Goal: Book appointment/travel/reservation

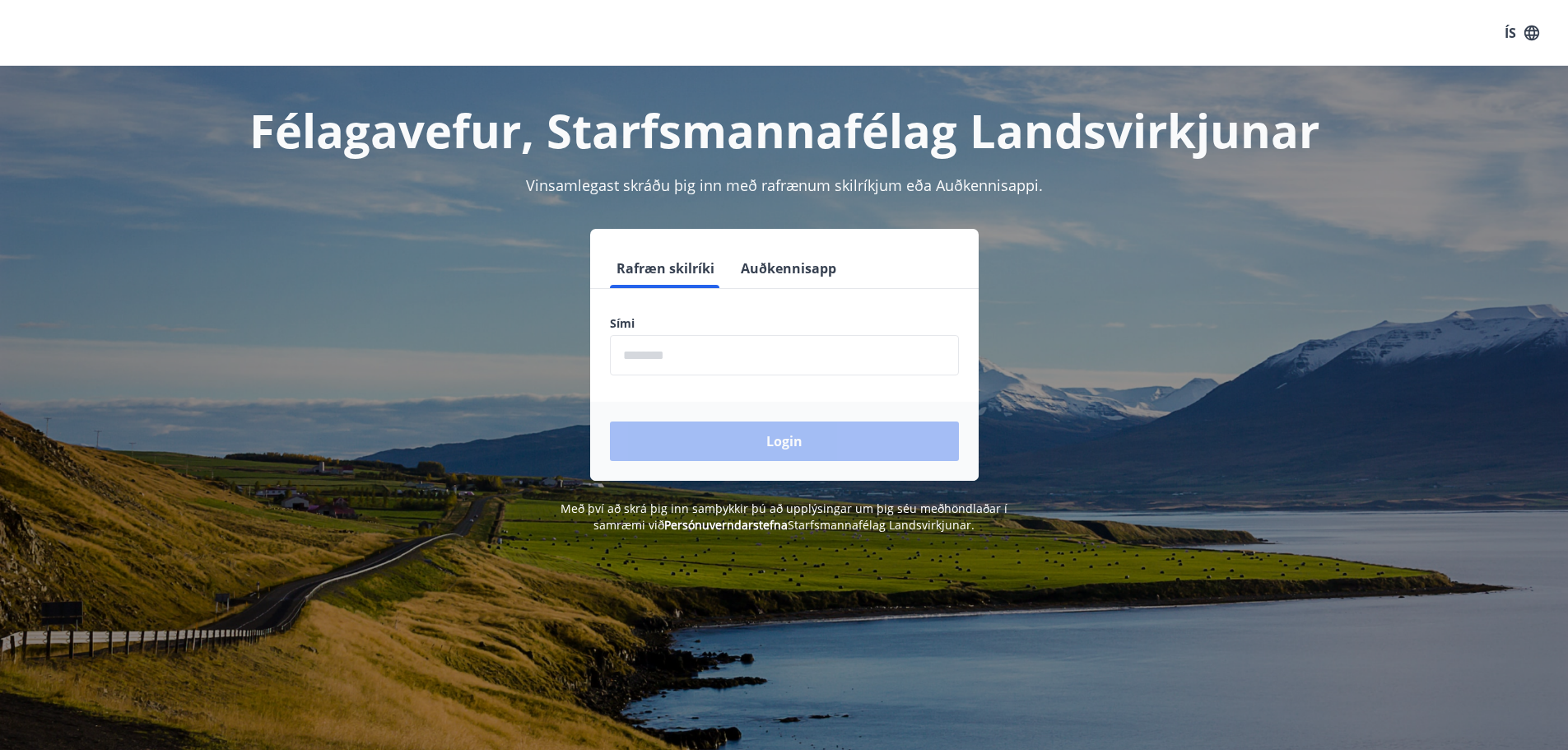
drag, startPoint x: 0, startPoint y: 0, endPoint x: 660, endPoint y: 344, distance: 744.3
click at [660, 344] on input "phone" at bounding box center [784, 354] width 349 height 40
type input "********"
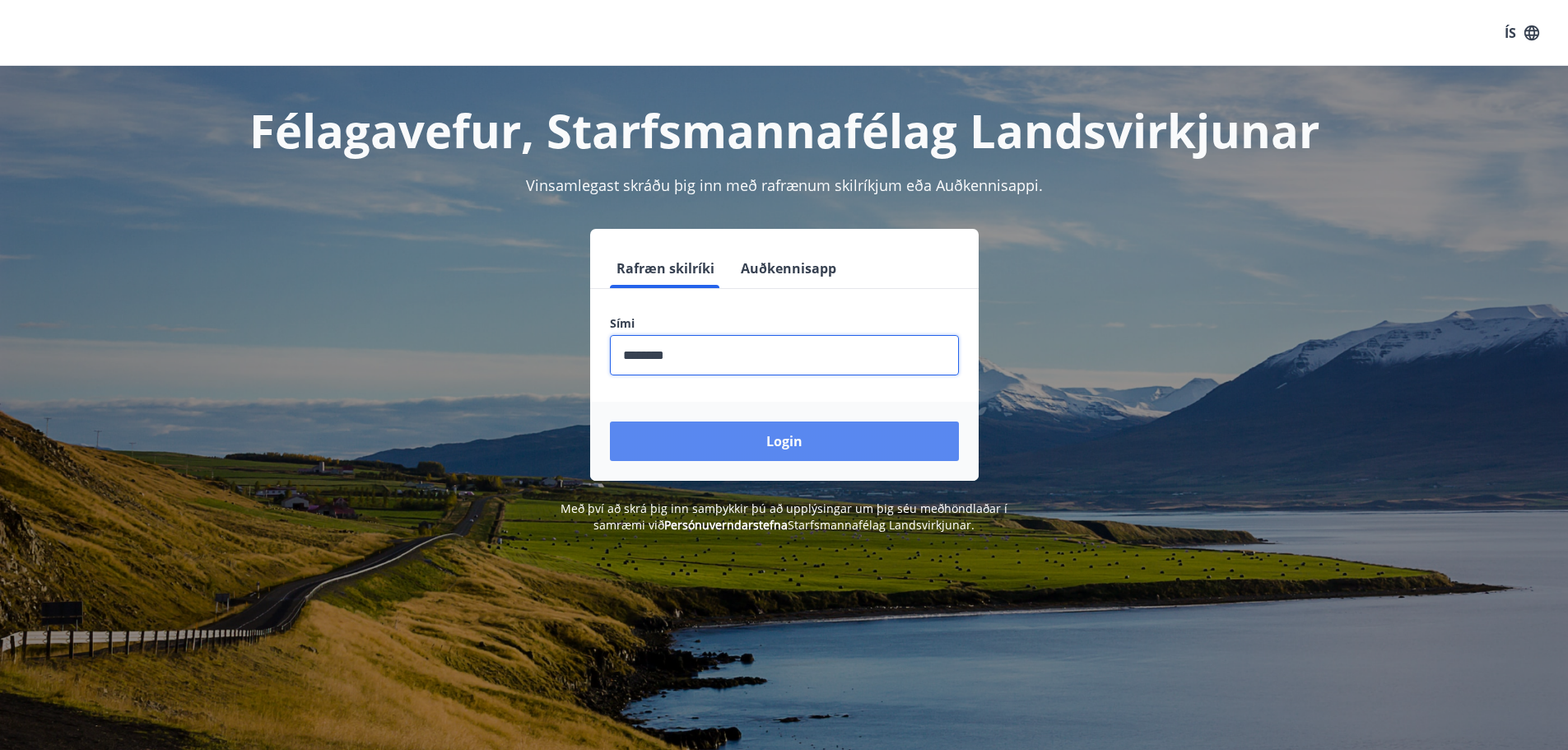
click at [838, 451] on button "Login" at bounding box center [784, 442] width 349 height 40
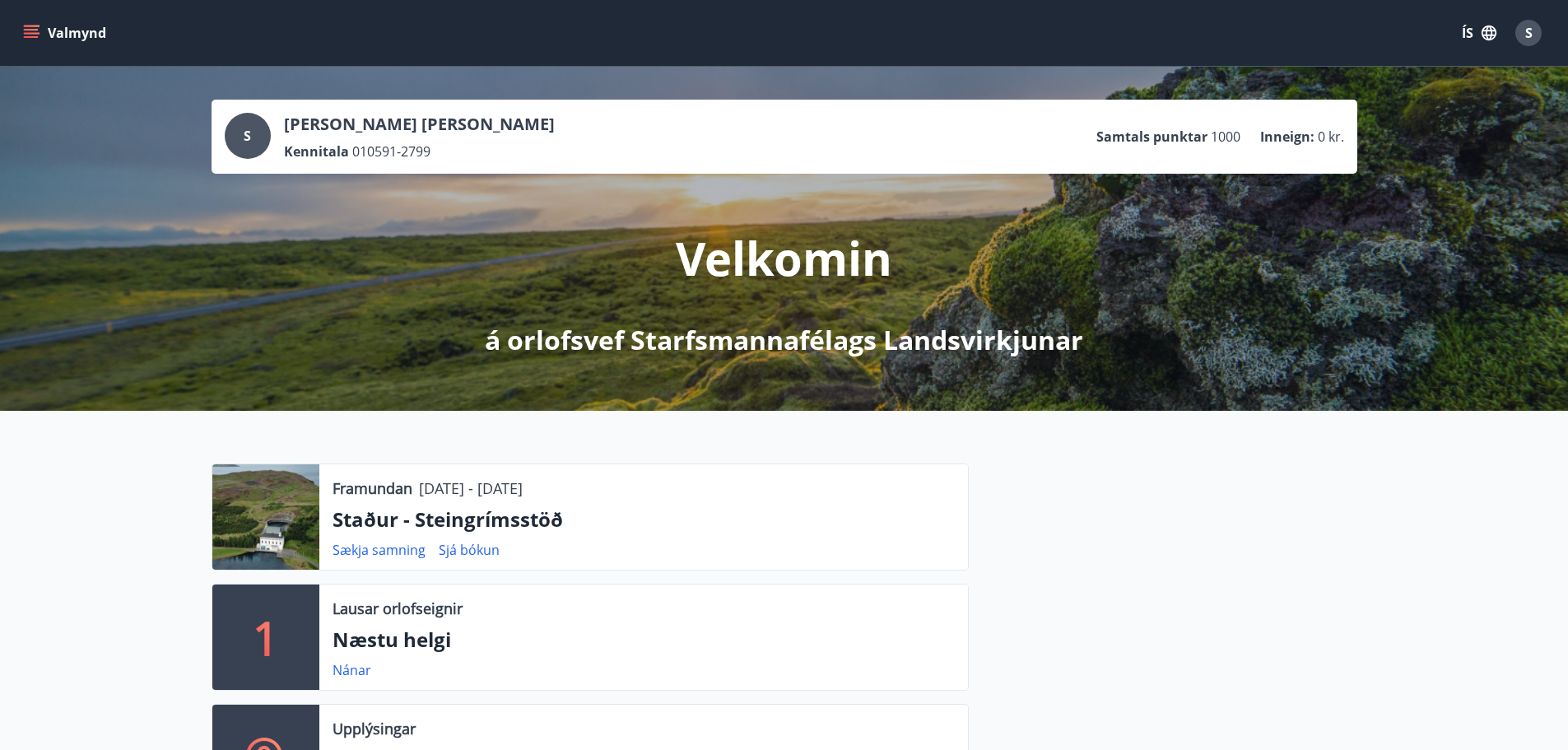
click at [40, 42] on button "Valmynd" at bounding box center [66, 32] width 93 height 30
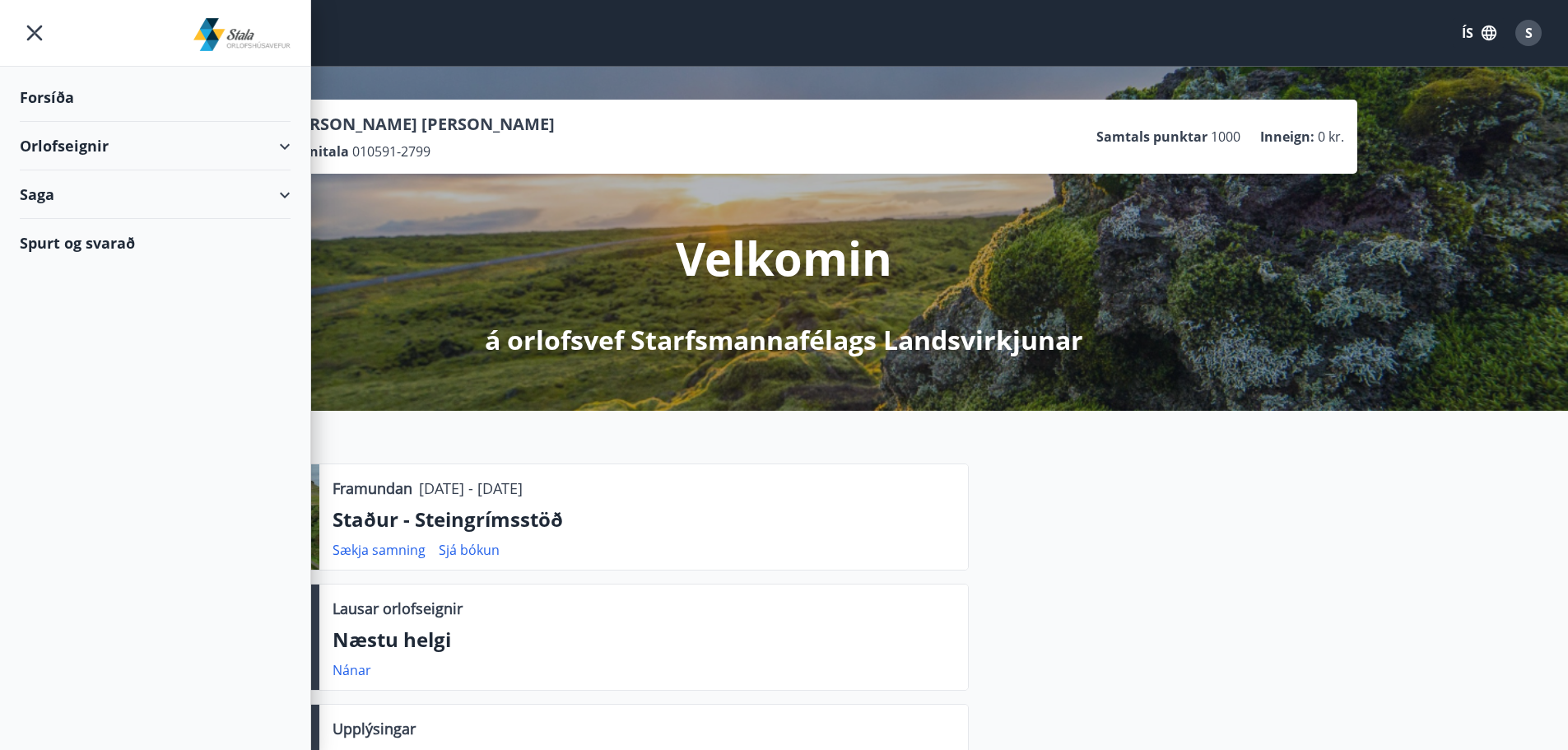
click at [231, 143] on div "Orlofseignir" at bounding box center [155, 146] width 271 height 49
click at [84, 190] on div "Framboð" at bounding box center [156, 187] width 245 height 34
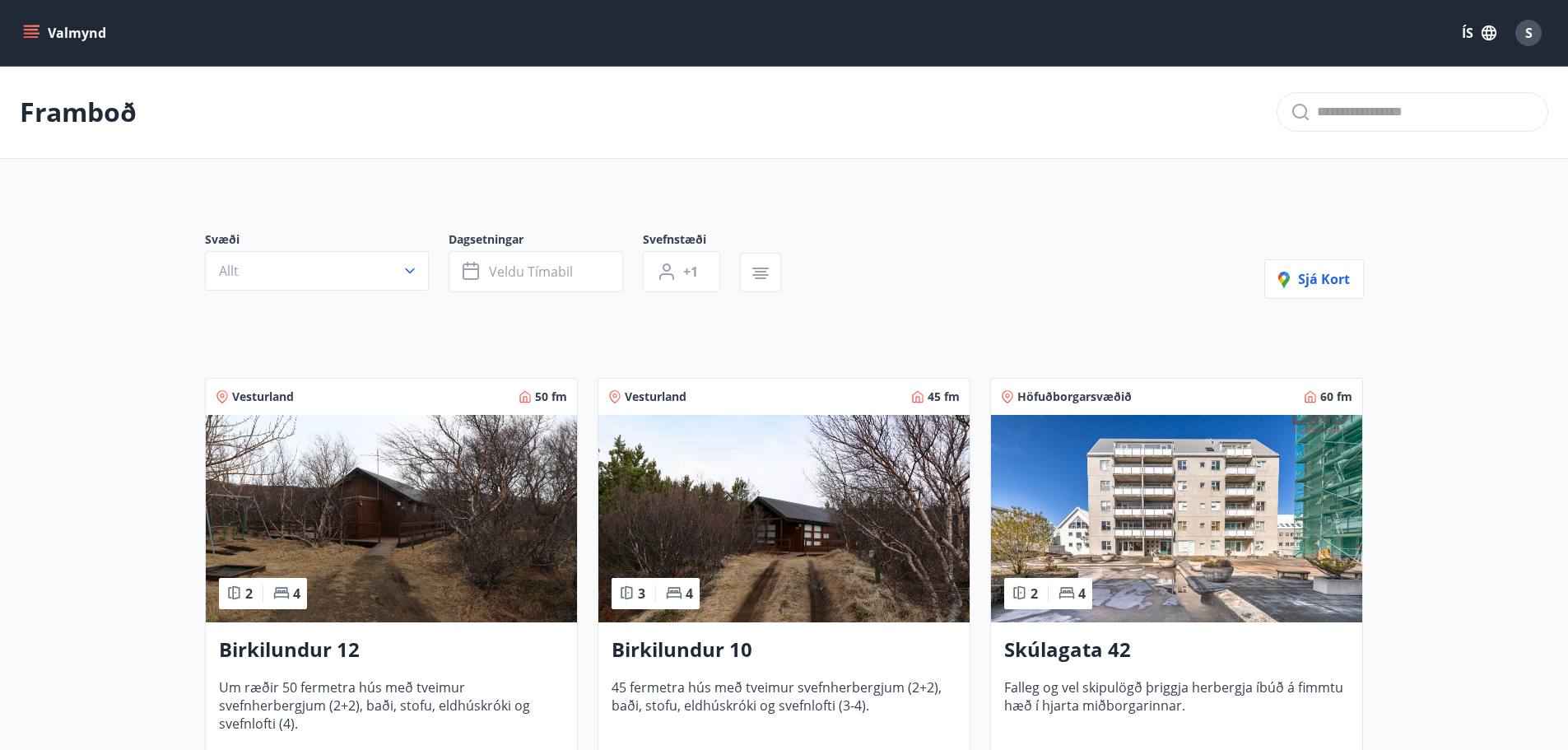
click at [93, 114] on p "Framboð" at bounding box center [78, 112] width 117 height 36
click at [49, 34] on button "Valmynd" at bounding box center [66, 32] width 93 height 30
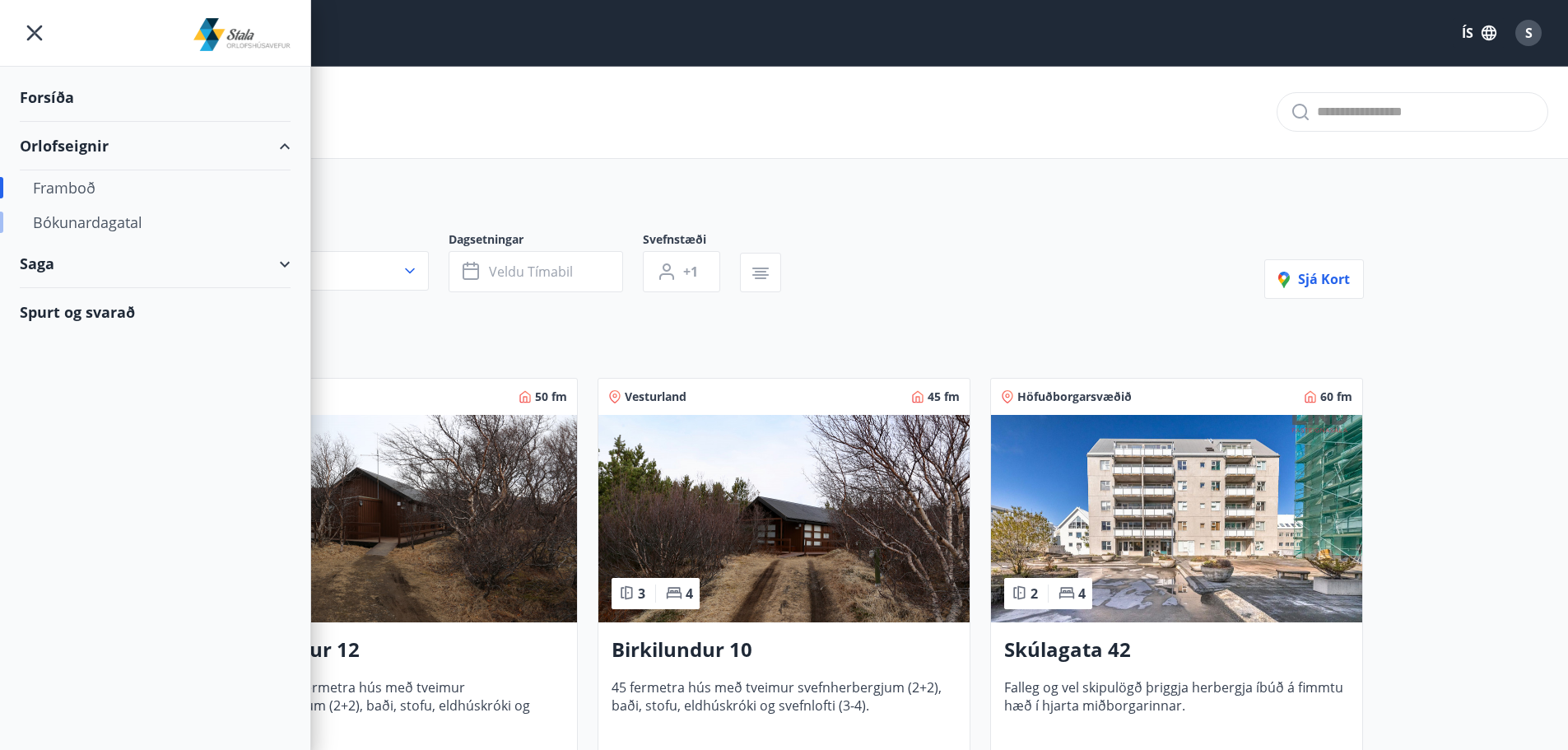
click at [121, 223] on div "Bókunardagatal" at bounding box center [156, 222] width 245 height 34
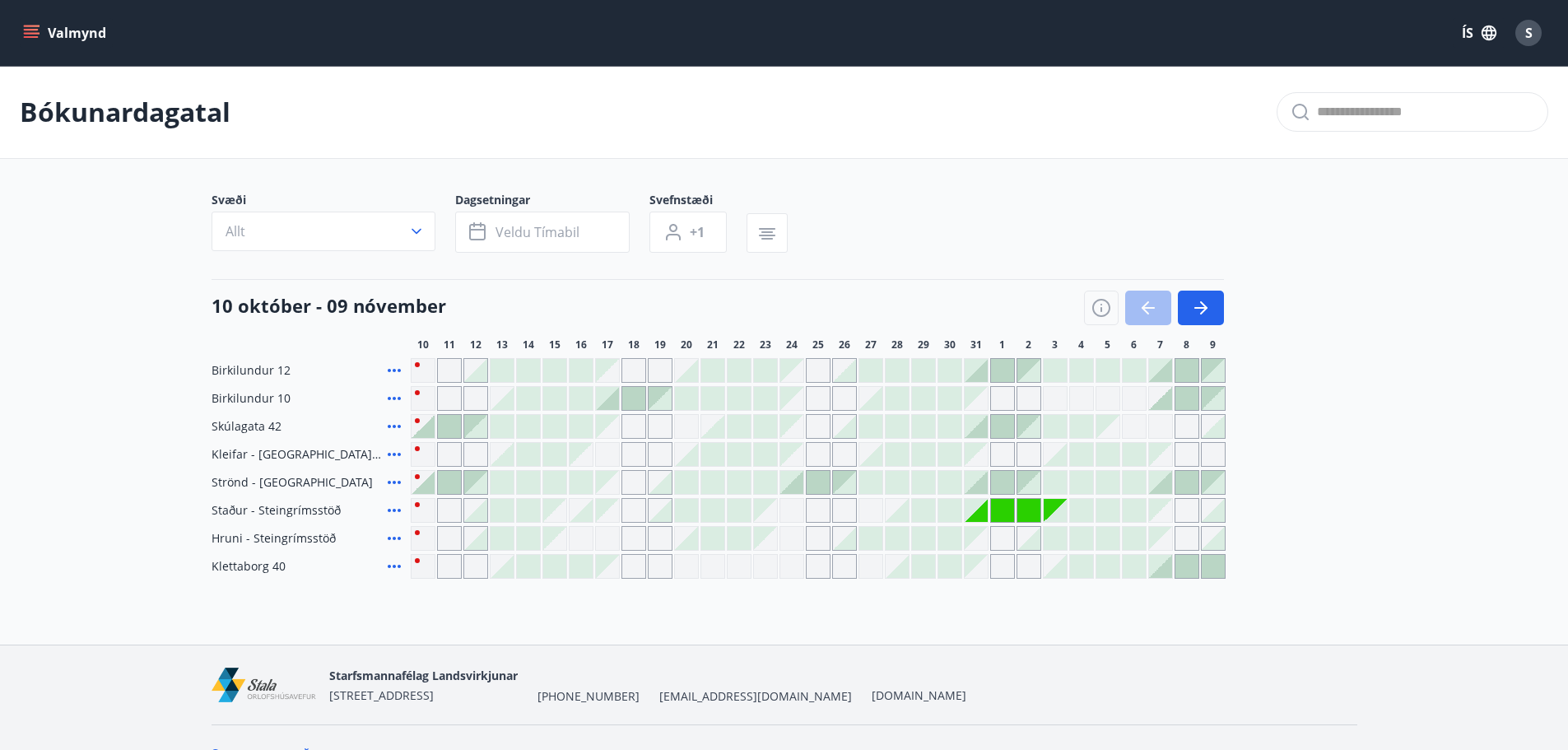
scroll to position [33, 0]
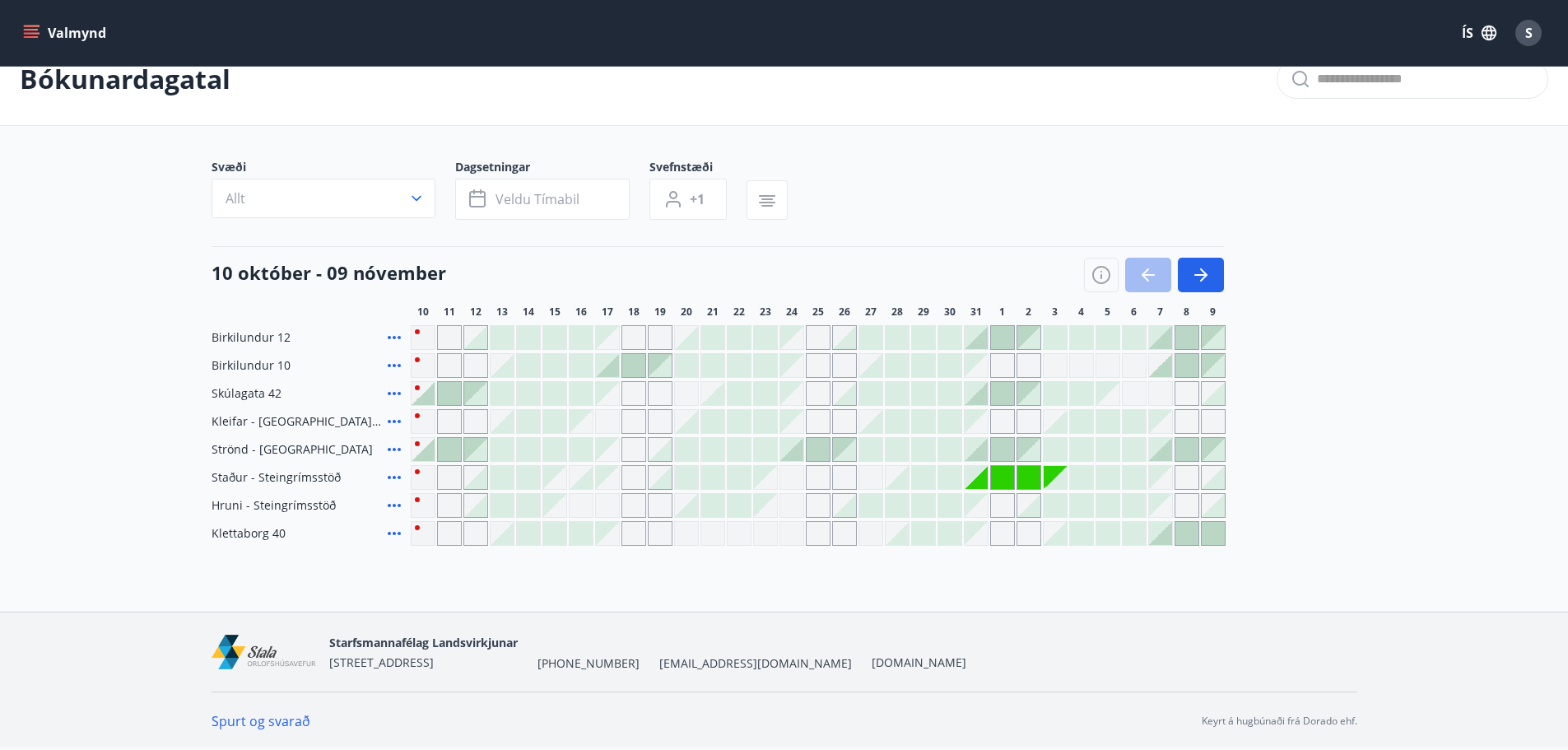
click at [828, 477] on div "Gráir dagar eru ekki bókanlegir" at bounding box center [818, 477] width 24 height 24
click at [629, 366] on div at bounding box center [634, 366] width 23 height 23
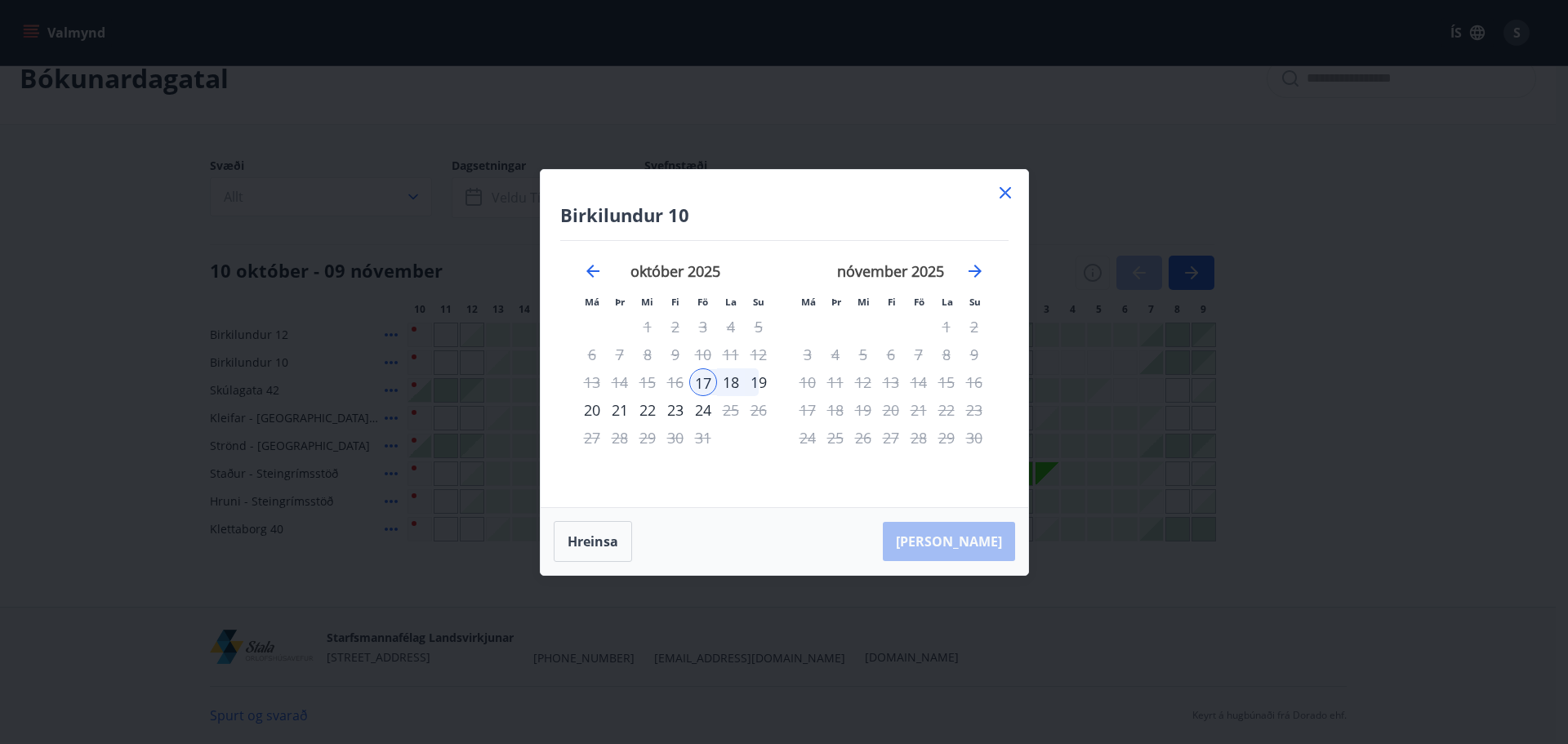
click at [1000, 188] on icon at bounding box center [1005, 193] width 12 height 12
